Goal: Navigation & Orientation: Find specific page/section

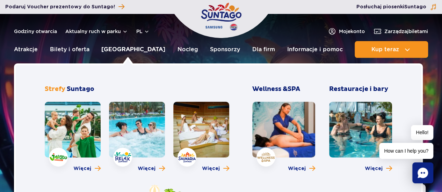
click at [134, 48] on link "[GEOGRAPHIC_DATA]" at bounding box center [133, 49] width 64 height 17
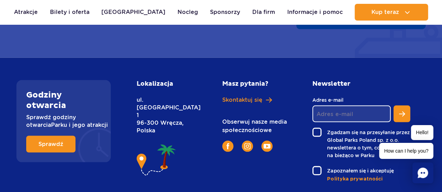
scroll to position [662, 0]
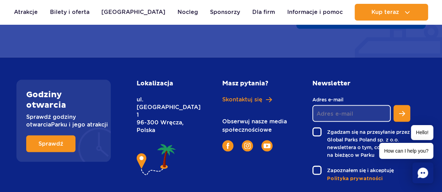
drag, startPoint x: 158, startPoint y: 115, endPoint x: 136, endPoint y: 101, distance: 25.3
click at [136, 101] on div "Lokalizacja ul. Nowy Świat 1 96-300 Wręcza, Polska" at bounding box center [171, 131] width 80 height 103
copy p "ul. Nowy Świat 1 96-300 Wręcza, Polska"
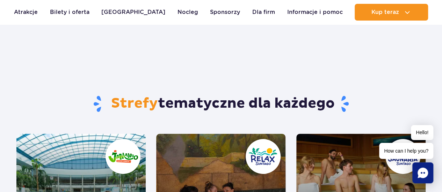
scroll to position [130, 0]
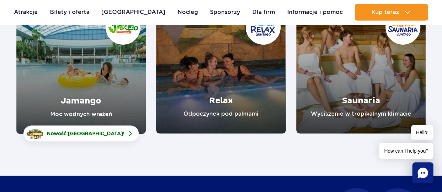
click at [112, 78] on link "Jamango" at bounding box center [80, 70] width 129 height 130
